Goal: Register for event/course

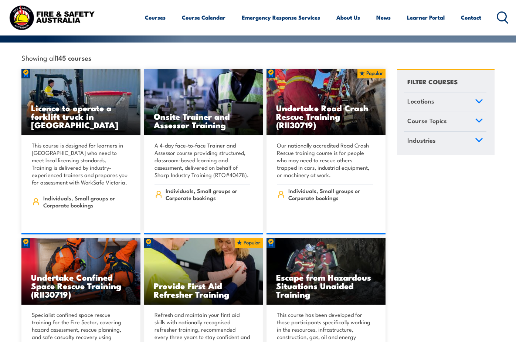
scroll to position [185, 0]
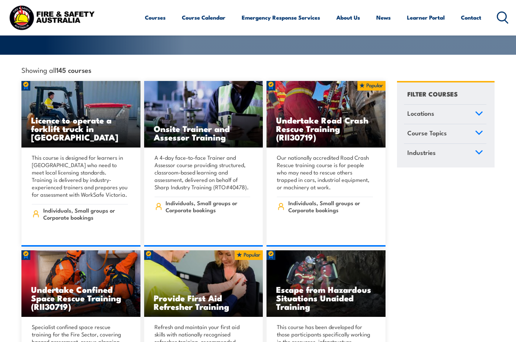
click at [479, 111] on icon at bounding box center [479, 113] width 8 height 5
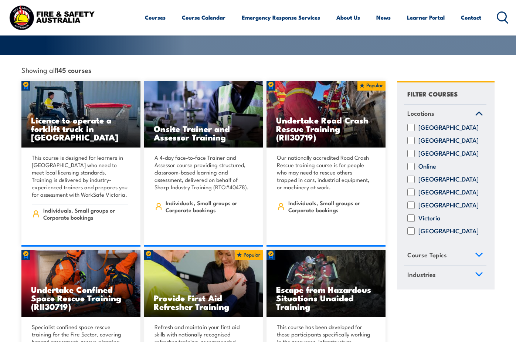
click at [409, 228] on input "[GEOGRAPHIC_DATA]" at bounding box center [410, 230] width 7 height 7
checkbox input "true"
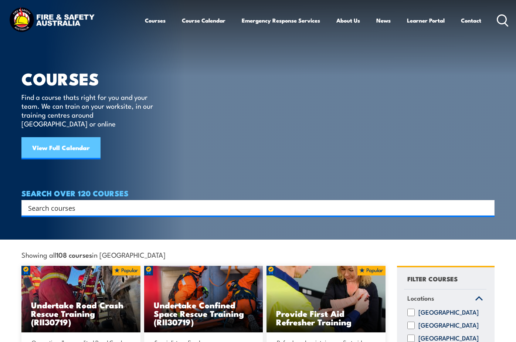
click at [64, 137] on link "View Full Calendar" at bounding box center [60, 148] width 79 height 22
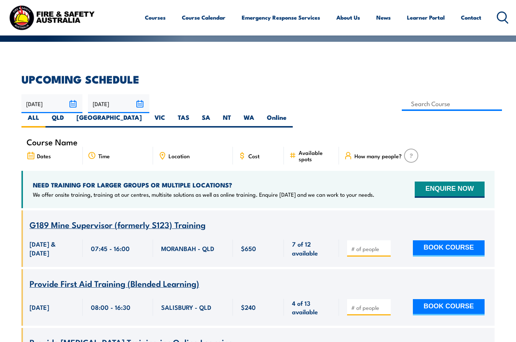
scroll to position [185, 0]
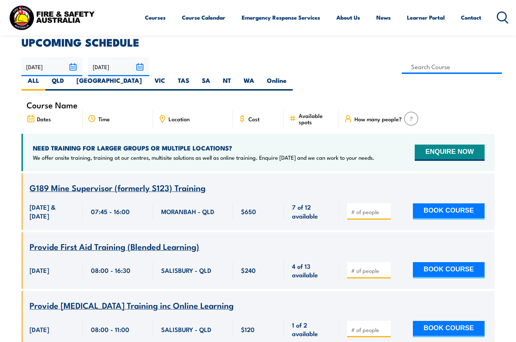
click at [179, 122] on span "Location" at bounding box center [179, 119] width 21 height 6
drag, startPoint x: 164, startPoint y: 124, endPoint x: 156, endPoint y: 132, distance: 11.5
click at [156, 128] on div "Location" at bounding box center [193, 119] width 80 height 18
click at [163, 123] on icon at bounding box center [162, 119] width 8 height 8
click at [169, 134] on div "Course Name Dates Time Location Cost" at bounding box center [257, 117] width 473 height 34
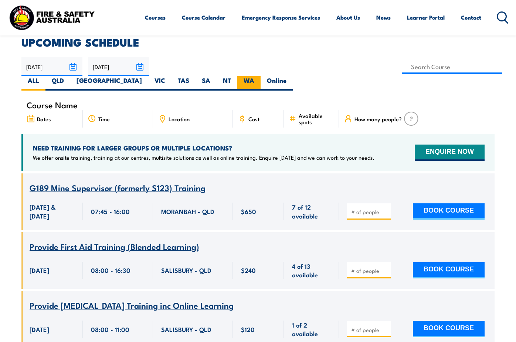
click at [261, 85] on label "WA" at bounding box center [248, 83] width 23 height 14
click at [259, 81] on input "WA" at bounding box center [256, 78] width 5 height 5
radio input "true"
